Goal: Task Accomplishment & Management: Manage account settings

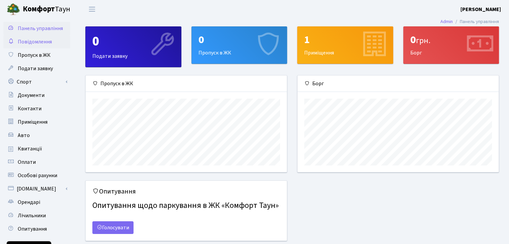
click at [41, 42] on span "Повідомлення" at bounding box center [35, 41] width 34 height 7
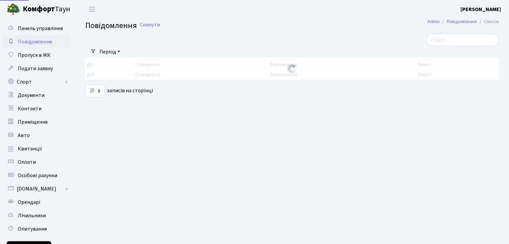
select select "25"
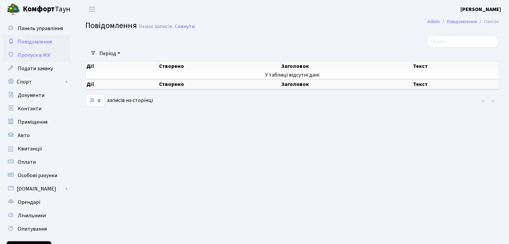
click at [40, 53] on span "Пропуск в ЖК" at bounding box center [34, 54] width 33 height 7
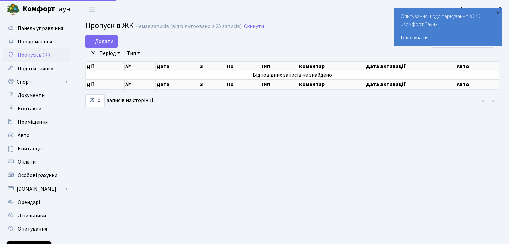
select select "25"
click at [417, 40] on link "Голосувати" at bounding box center [447, 38] width 95 height 8
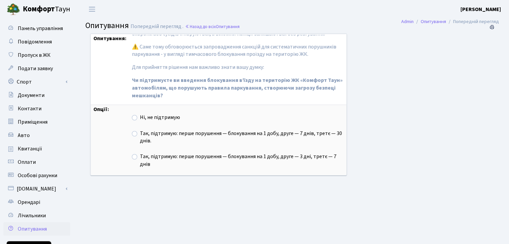
scroll to position [79, 0]
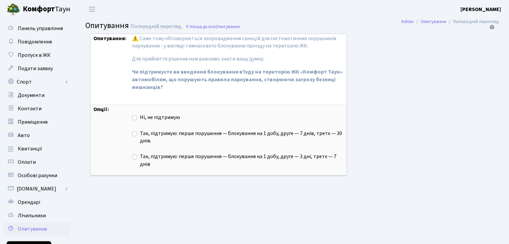
click at [140, 131] on label "Так, підтримую: перше порушення — блокування на 1 добу, друге — 7 днів, третє —…" at bounding box center [242, 137] width 204 height 15
click at [140, 131] on input "Так, підтримую: перше порушення — блокування на 1 добу, друге — 7 днів, третє —…" at bounding box center [142, 132] width 4 height 4
radio input "true"
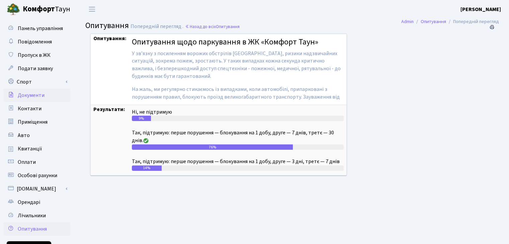
click at [40, 95] on span "Документи" at bounding box center [31, 95] width 27 height 7
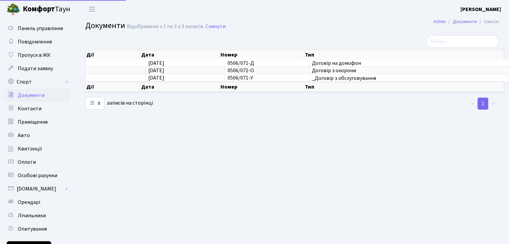
select select "25"
click at [37, 111] on span "Контакти" at bounding box center [30, 108] width 24 height 7
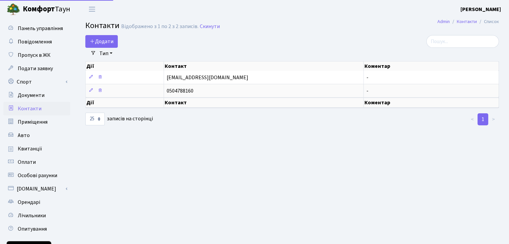
select select "25"
click at [104, 41] on span "Додати" at bounding box center [102, 41] width 24 height 7
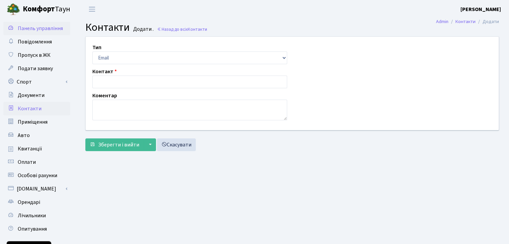
click at [30, 30] on span "Панель управління" at bounding box center [40, 28] width 45 height 7
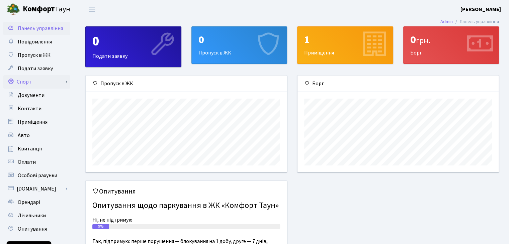
click at [27, 80] on link "Спорт" at bounding box center [36, 81] width 67 height 13
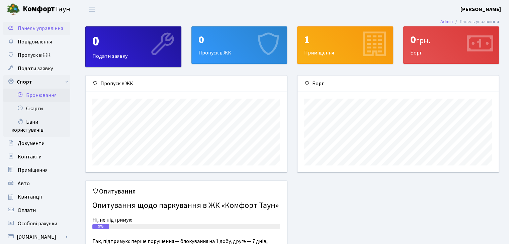
click at [31, 98] on link "Бронювання" at bounding box center [36, 95] width 67 height 13
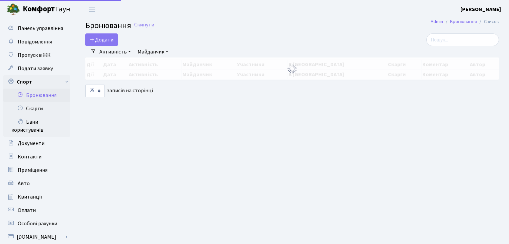
select select "25"
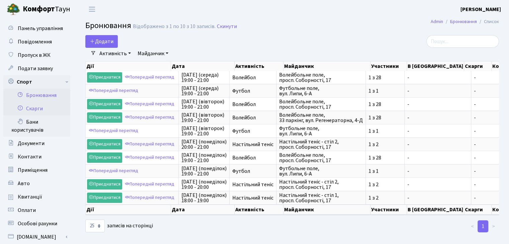
click at [35, 109] on link "Скарги" at bounding box center [36, 108] width 67 height 13
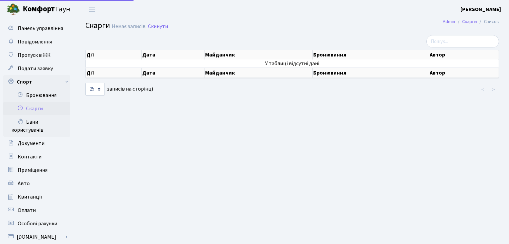
select select "25"
click at [35, 120] on link "Бани користувачів" at bounding box center [36, 125] width 67 height 21
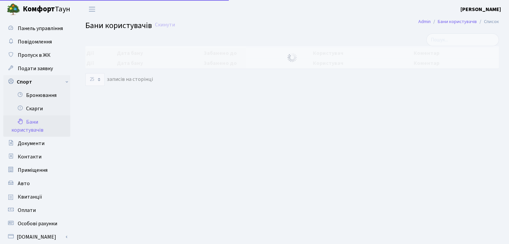
select select "25"
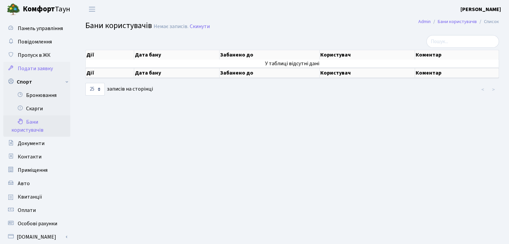
click at [38, 69] on span "Подати заявку" at bounding box center [35, 68] width 35 height 7
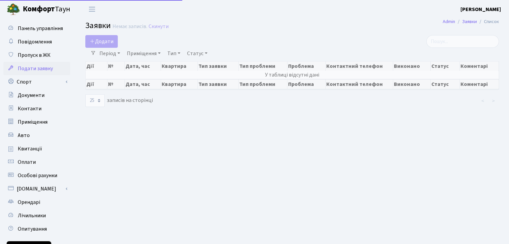
select select "25"
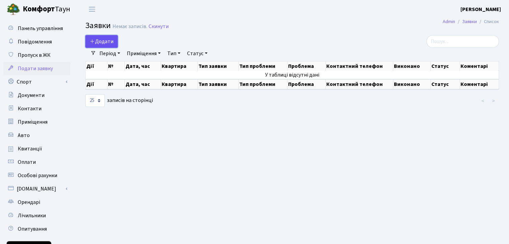
click at [112, 41] on span "Додати" at bounding box center [102, 41] width 24 height 7
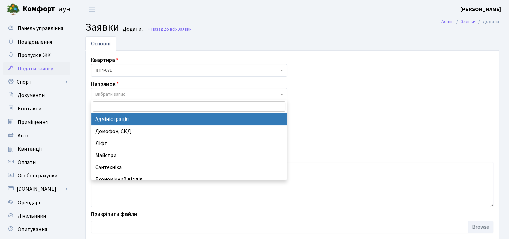
click at [128, 95] on span "Вибрати запис" at bounding box center [186, 94] width 183 height 7
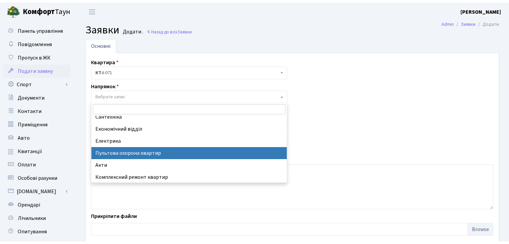
scroll to position [78, 0]
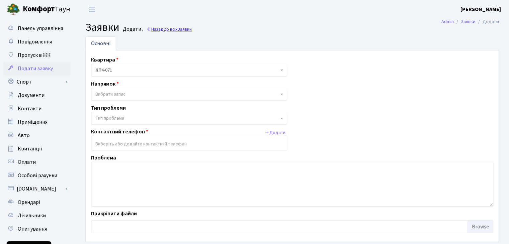
click at [174, 27] on link "Назад до всіх Заявки" at bounding box center [168, 29] width 45 height 6
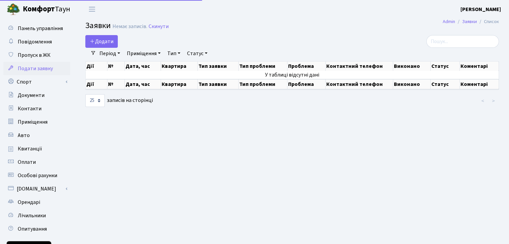
select select "25"
click at [37, 121] on span "Приміщення" at bounding box center [33, 121] width 30 height 7
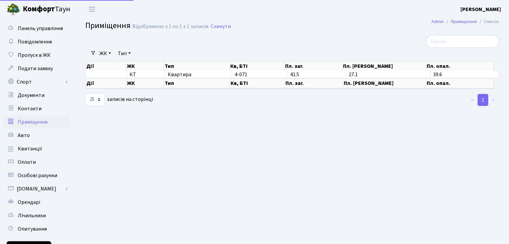
select select "25"
click at [32, 134] on link "Авто" at bounding box center [36, 135] width 67 height 13
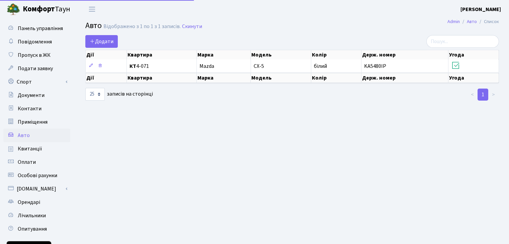
select select "25"
click at [33, 144] on link "Квитанції" at bounding box center [36, 148] width 67 height 13
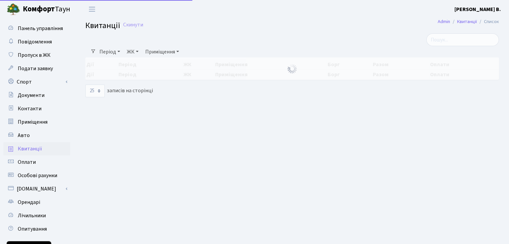
select select "25"
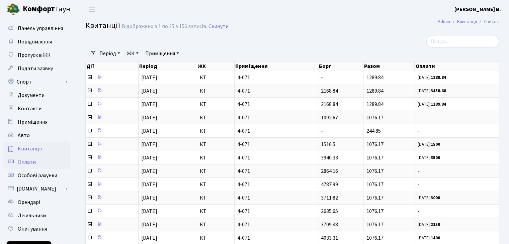
click at [39, 164] on link "Оплати" at bounding box center [36, 161] width 67 height 13
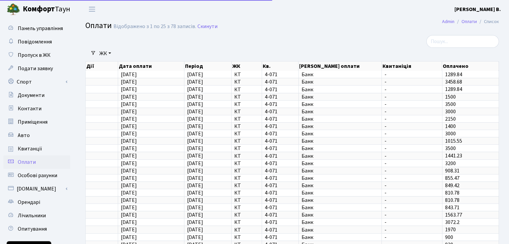
select select "25"
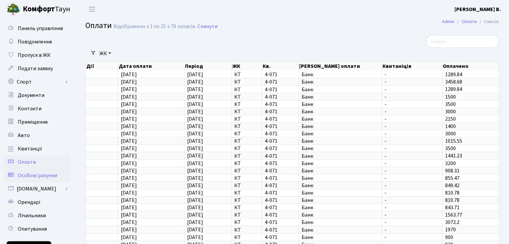
click at [48, 178] on span "Особові рахунки" at bounding box center [37, 175] width 39 height 7
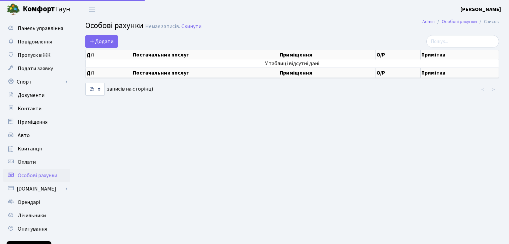
select select "25"
click at [102, 46] on link "Додати" at bounding box center [101, 41] width 32 height 13
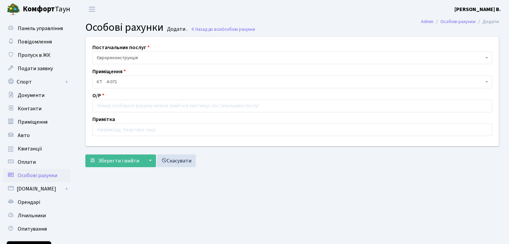
click at [36, 178] on span "Особові рахунки" at bounding box center [37, 175] width 39 height 7
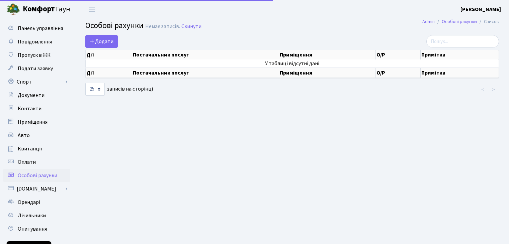
select select "25"
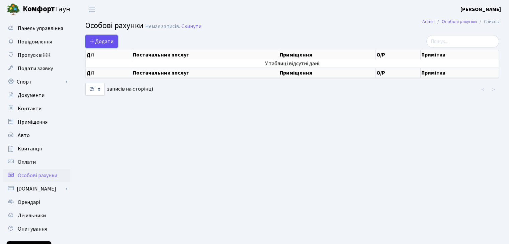
click at [112, 40] on span "Додати" at bounding box center [102, 41] width 24 height 7
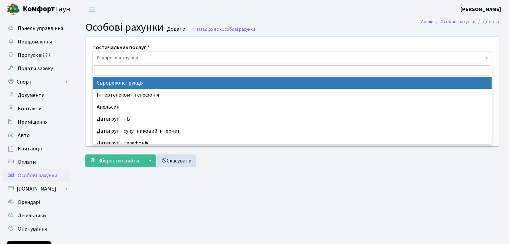
click at [144, 56] on span "Єврореконструкція" at bounding box center [290, 57] width 386 height 7
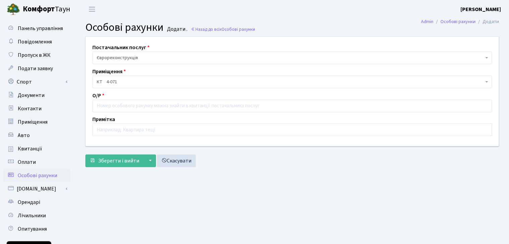
click at [154, 11] on header "Комфорт Таун Горячун Я. В. Мій обліковий запис Вийти" at bounding box center [254, 9] width 509 height 18
click at [35, 188] on link "[DOMAIN_NAME]" at bounding box center [36, 188] width 67 height 13
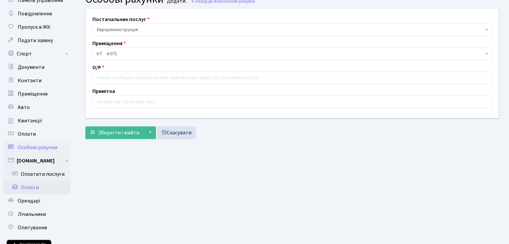
scroll to position [29, 0]
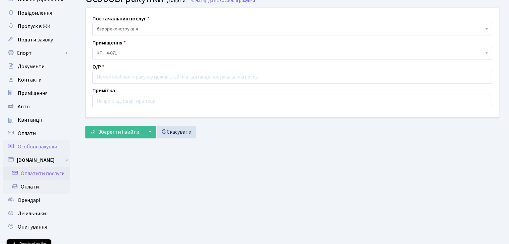
click at [43, 177] on link "Оплатити послуги" at bounding box center [36, 173] width 67 height 13
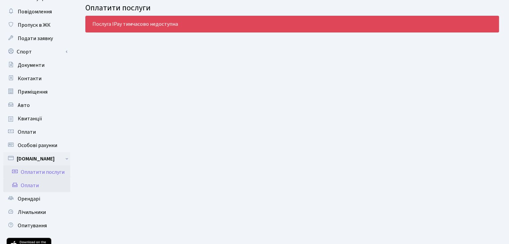
scroll to position [30, 0]
click at [42, 181] on link "Оплати" at bounding box center [36, 185] width 67 height 13
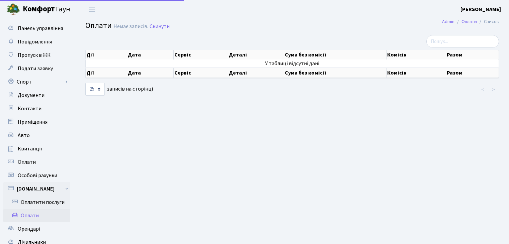
select select "25"
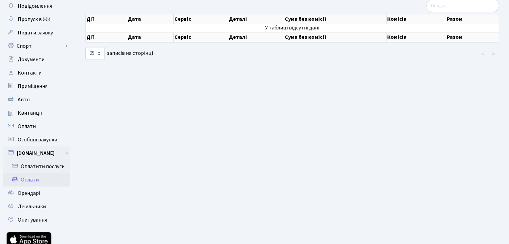
scroll to position [37, 0]
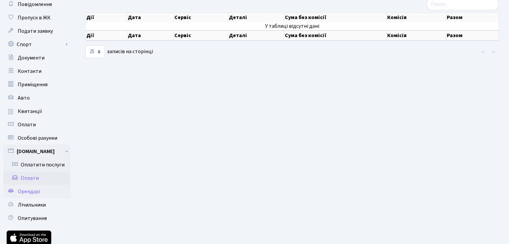
click at [45, 196] on link "Орендарі" at bounding box center [36, 191] width 67 height 13
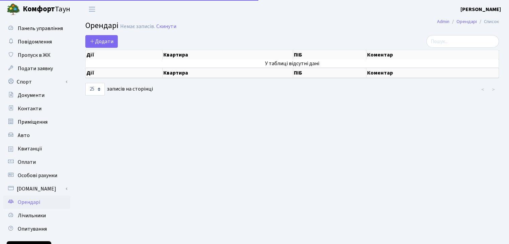
select select "25"
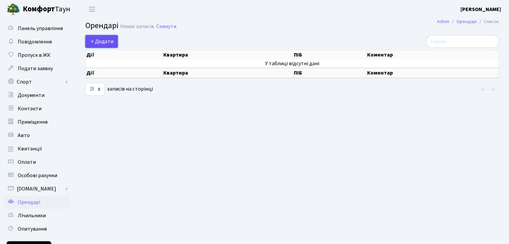
click at [103, 40] on span "Додати" at bounding box center [102, 41] width 24 height 7
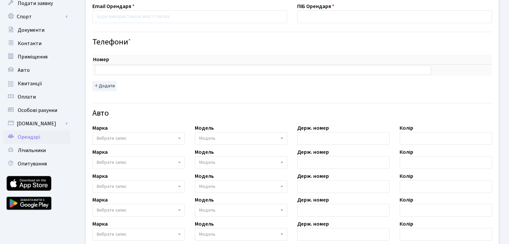
scroll to position [68, 0]
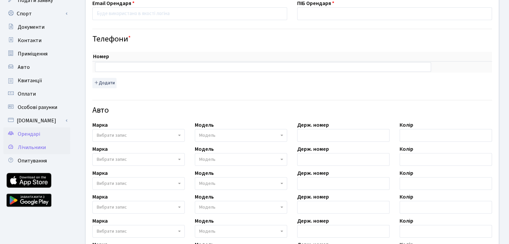
click at [45, 148] on link "Лічильники" at bounding box center [36, 147] width 67 height 13
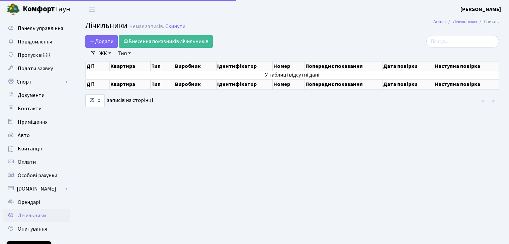
select select "25"
click at [99, 42] on span "Додати" at bounding box center [102, 41] width 24 height 7
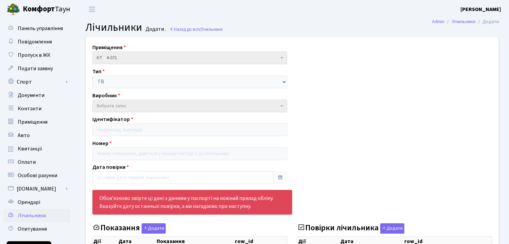
click at [205, 103] on span "Вибрати запис" at bounding box center [188, 106] width 182 height 7
click at [264, 61] on span "КТ 4-071" at bounding box center [188, 57] width 182 height 7
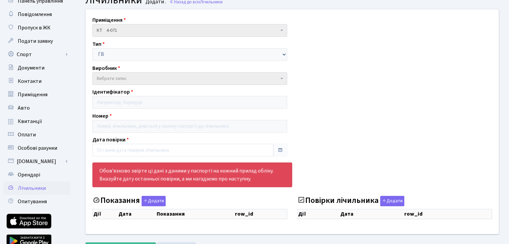
scroll to position [29, 0]
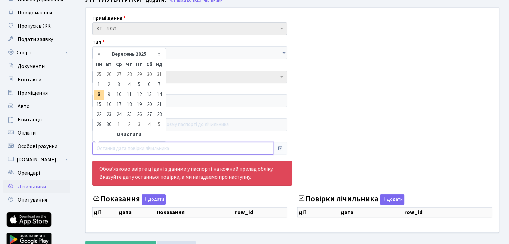
click at [210, 149] on input "text" at bounding box center [182, 148] width 181 height 13
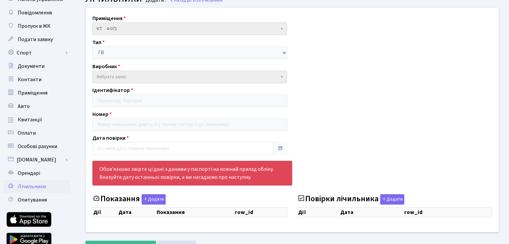
click at [329, 103] on div "Приміщення КТ 4-071 КТ 4-071 Тип ГВ ХВ ЕЕ ОПАЛ Виробник - CE303-U A S36 146 Gam…" at bounding box center [292, 120] width 423 height 225
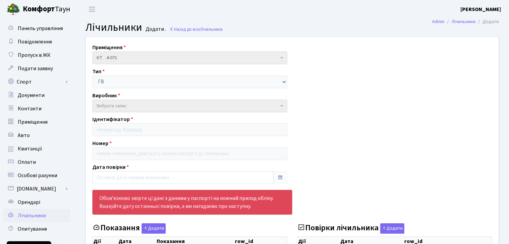
click at [130, 57] on span "КТ 4-071" at bounding box center [188, 57] width 182 height 7
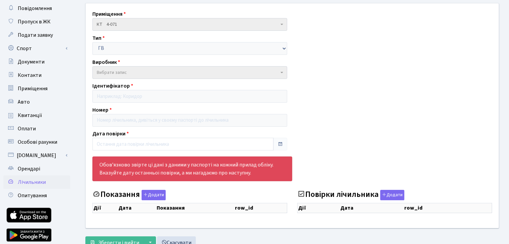
scroll to position [32, 0]
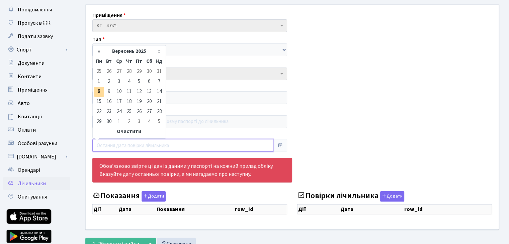
click at [170, 145] on input "text" at bounding box center [182, 145] width 181 height 13
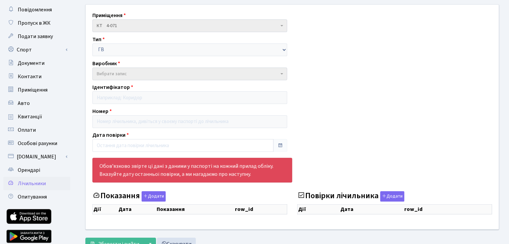
click at [307, 133] on div "Приміщення КТ 4-071 КТ 4-071 Тип ГВ ХВ ЕЕ ОПАЛ Виробник - CE303-U A S36 146 Gam…" at bounding box center [292, 117] width 423 height 225
click at [281, 75] on span "Вибрати запис" at bounding box center [189, 74] width 195 height 13
click at [279, 75] on span "Вибрати запис" at bounding box center [189, 74] width 195 height 13
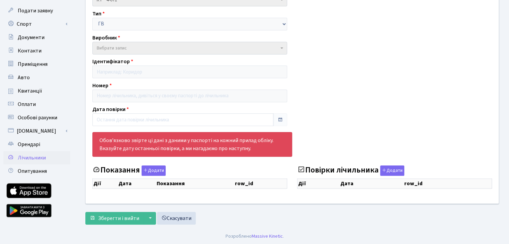
scroll to position [0, 0]
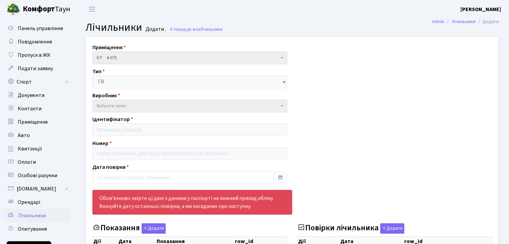
click at [179, 54] on span "КТ 4-071" at bounding box center [188, 57] width 182 height 7
click at [154, 107] on span "Вибрати запис" at bounding box center [188, 106] width 182 height 7
click at [237, 127] on div "Приміщення КТ 4-071 КТ 4-071 Тип ГВ ХВ ЕЕ ОПАЛ Виробник - CE303-U A S36 146 Gam…" at bounding box center [292, 149] width 423 height 225
click at [37, 214] on span "Лічильники" at bounding box center [32, 215] width 28 height 7
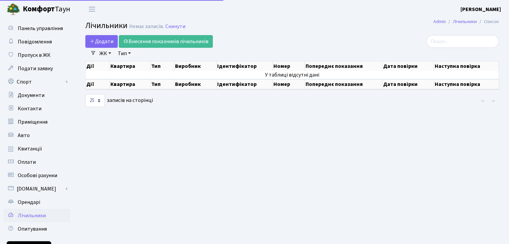
select select "25"
click at [102, 43] on span "Додати" at bounding box center [102, 41] width 24 height 7
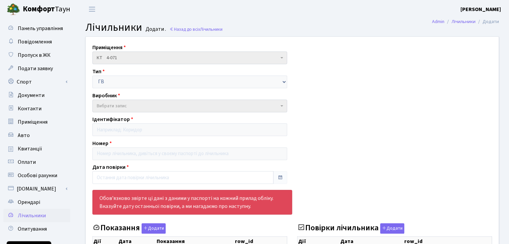
click at [162, 95] on div "Приміщення КТ 4-071 КТ 4-071 Тип ГВ ХВ ЕЕ ОПАЛ Виробник - CE303-U A S36 146 Gam…" at bounding box center [292, 149] width 423 height 225
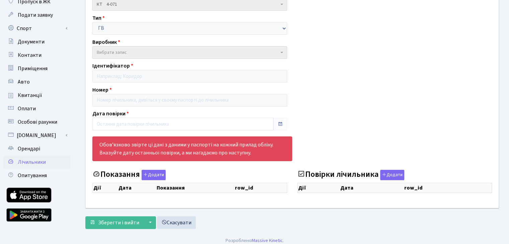
scroll to position [52, 0]
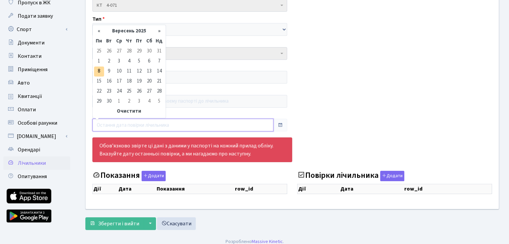
click at [262, 126] on input "text" at bounding box center [182, 125] width 181 height 13
click at [101, 68] on td "8" at bounding box center [99, 72] width 10 height 10
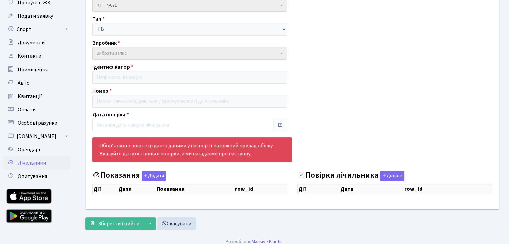
type input "08.09.2025"
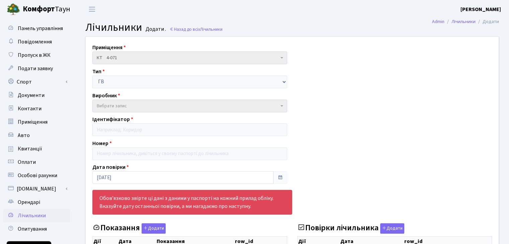
click at [35, 216] on span "Лічильники" at bounding box center [32, 215] width 28 height 7
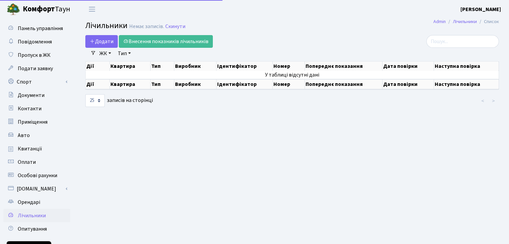
select select "25"
click at [40, 79] on link "Спорт" at bounding box center [36, 81] width 67 height 13
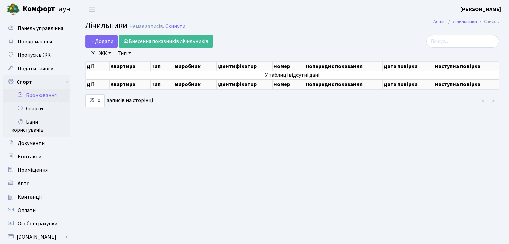
click at [41, 96] on link "Бронювання" at bounding box center [36, 95] width 67 height 13
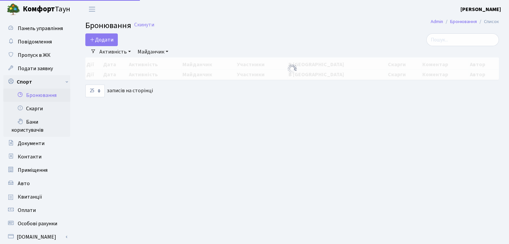
select select "25"
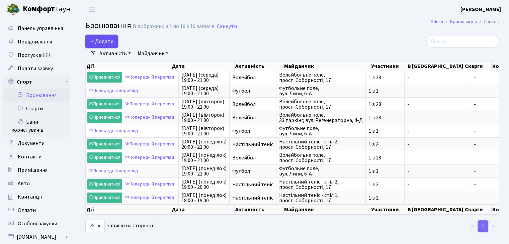
click at [100, 43] on button "Додати" at bounding box center [101, 41] width 32 height 13
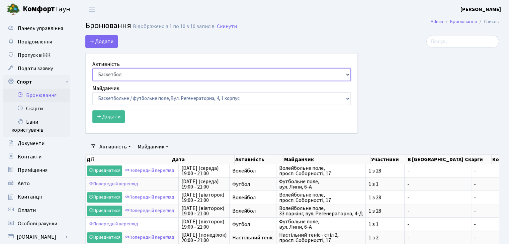
click at [192, 77] on select "Баскетбол Волейбол Йога Катання на роликах Настільний теніс [PERSON_NAME] Фітнес" at bounding box center [221, 74] width 258 height 13
click at [176, 40] on div "Додати Активність Баскетбол Волейбол Йога Катання на роликах Настільний теніс […" at bounding box center [221, 84] width 272 height 98
click at [33, 122] on link "Бани користувачів" at bounding box center [36, 125] width 67 height 21
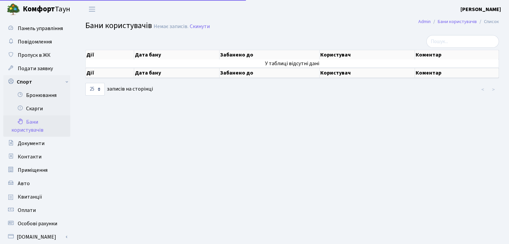
select select "25"
click at [37, 70] on span "Подати заявку" at bounding box center [35, 68] width 35 height 7
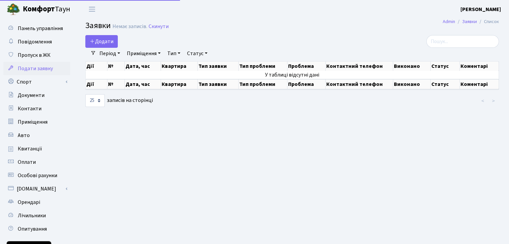
select select "25"
